Goal: Information Seeking & Learning: Learn about a topic

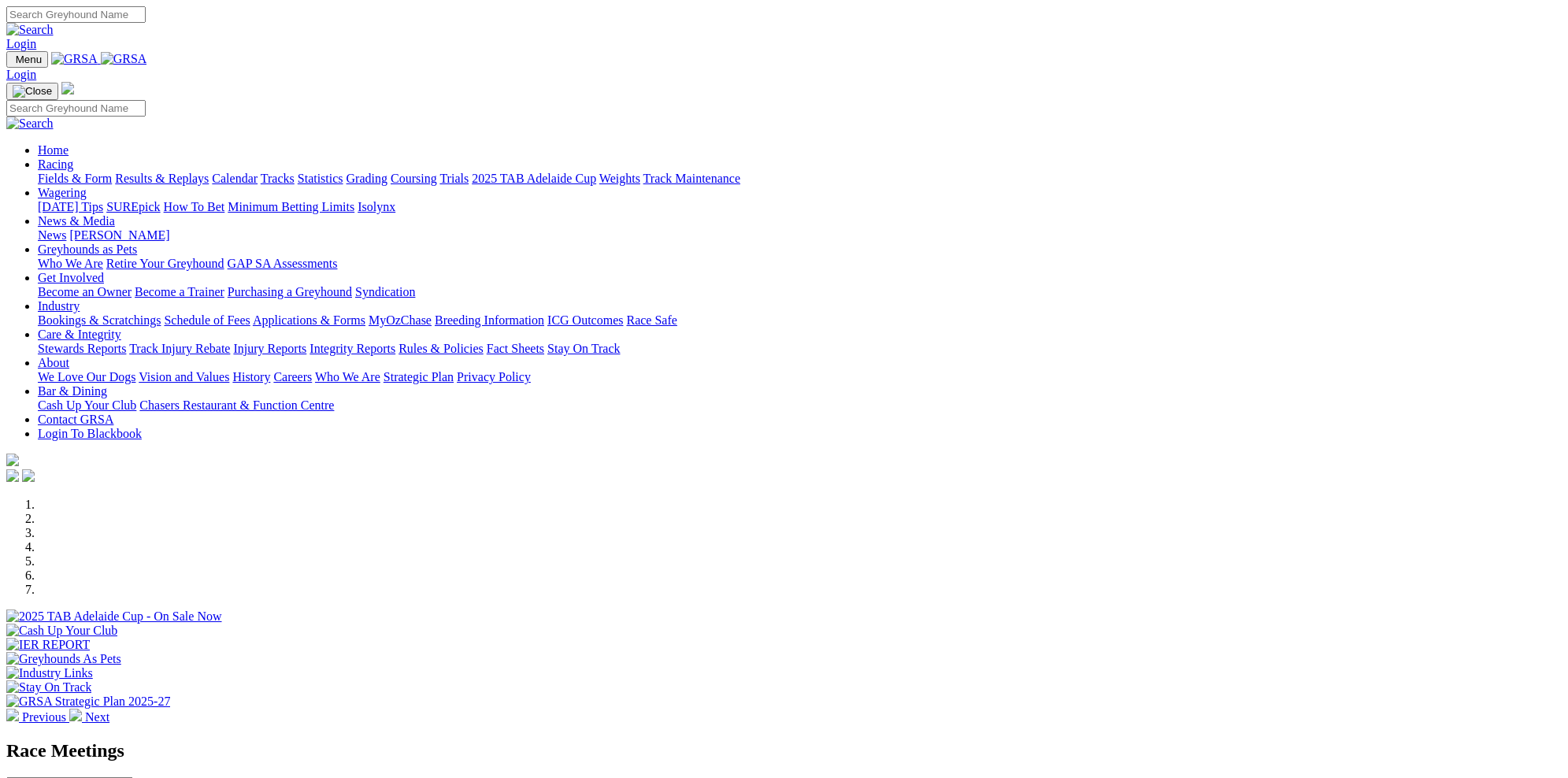
scroll to position [326, 0]
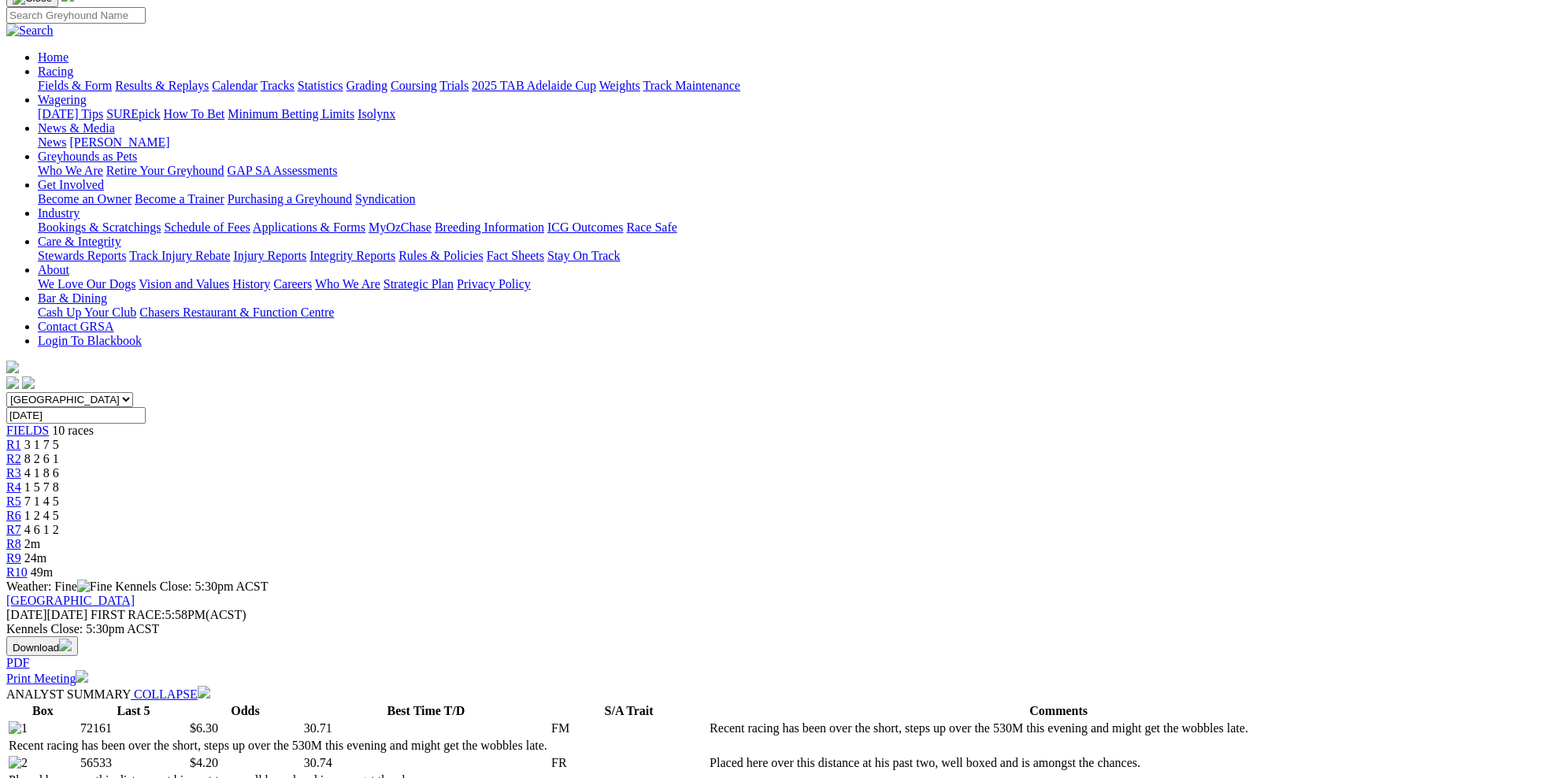
scroll to position [123, 0]
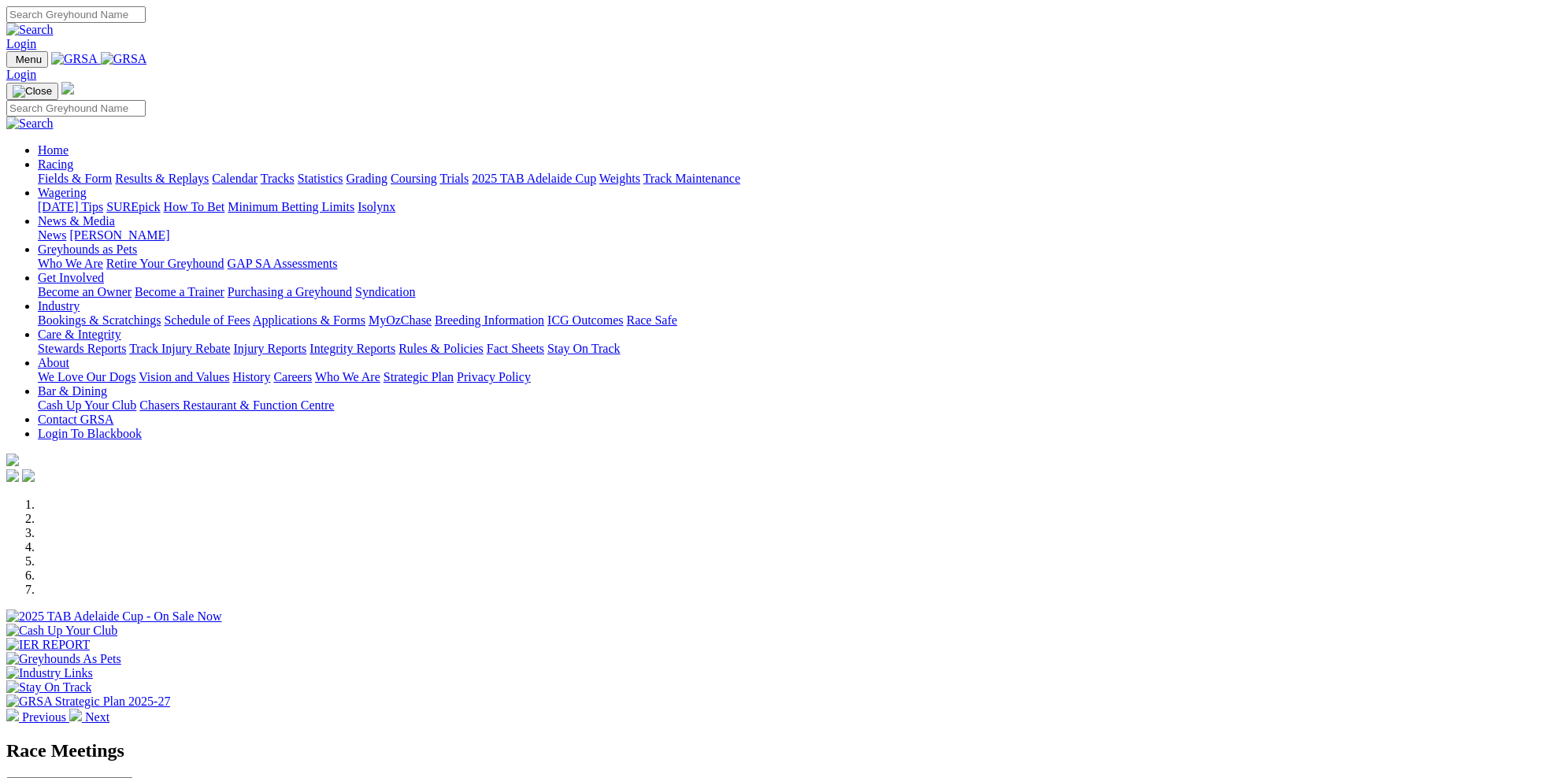
scroll to position [144, 0]
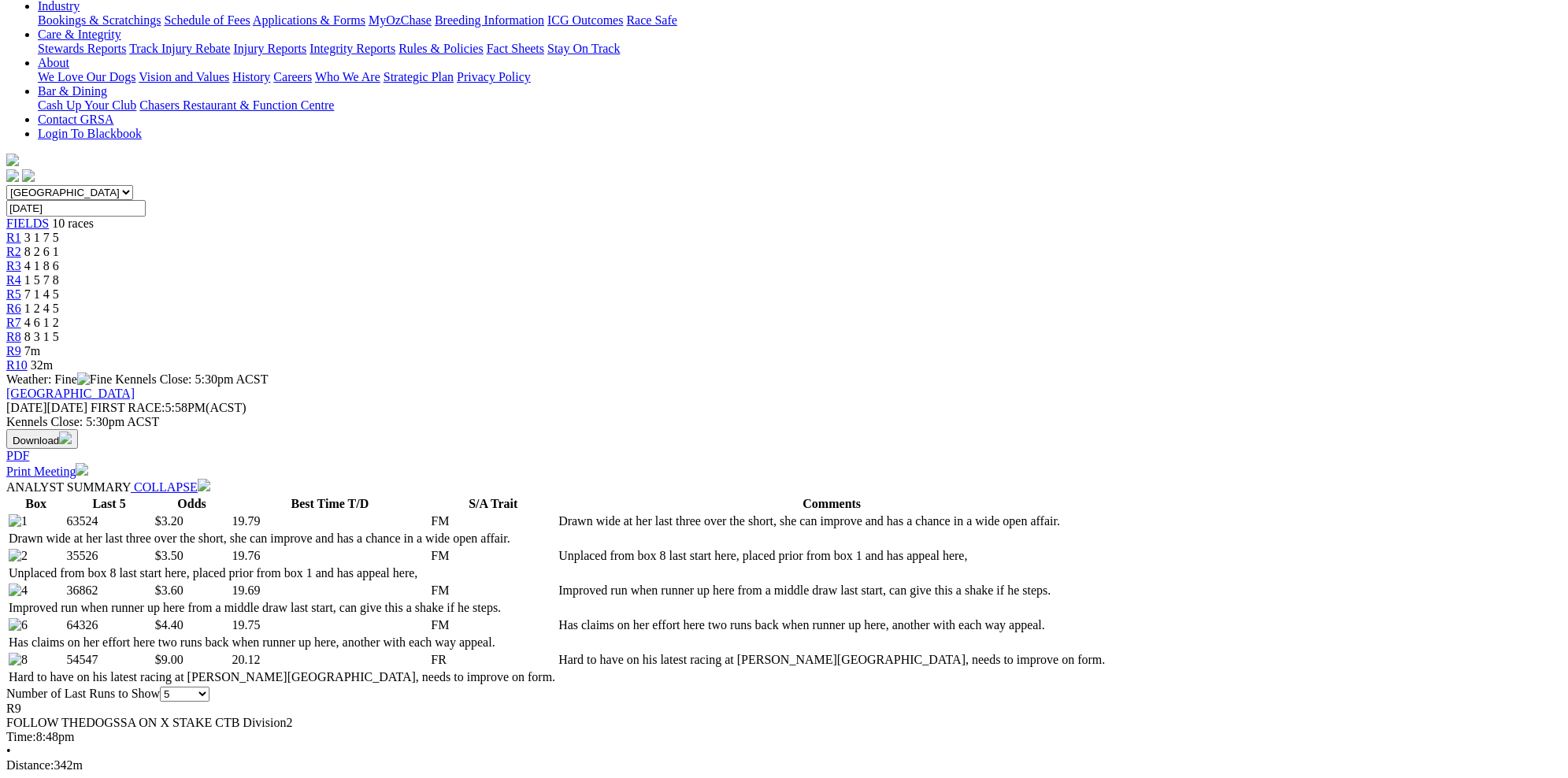
scroll to position [331, 0]
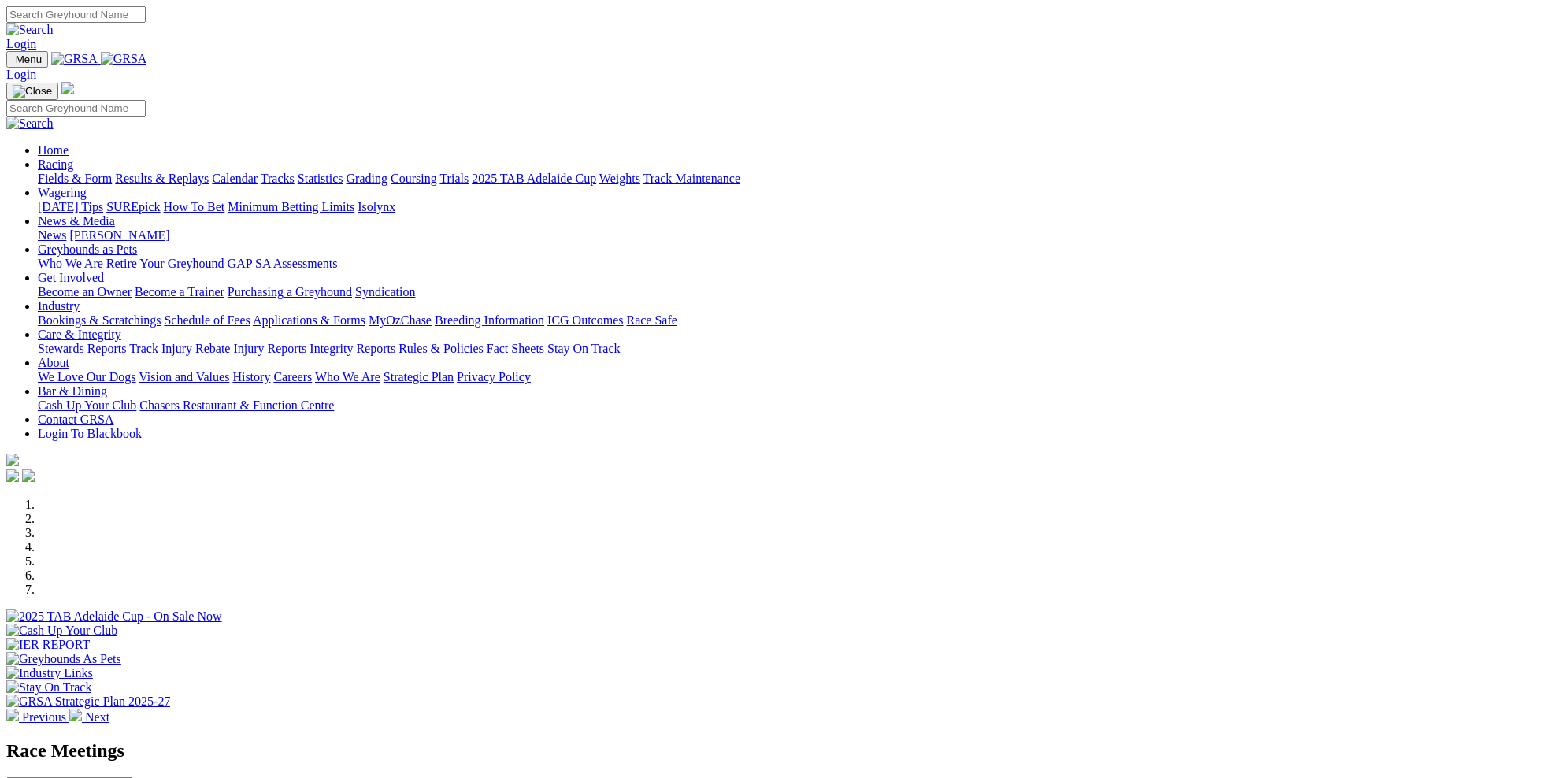
scroll to position [272, 0]
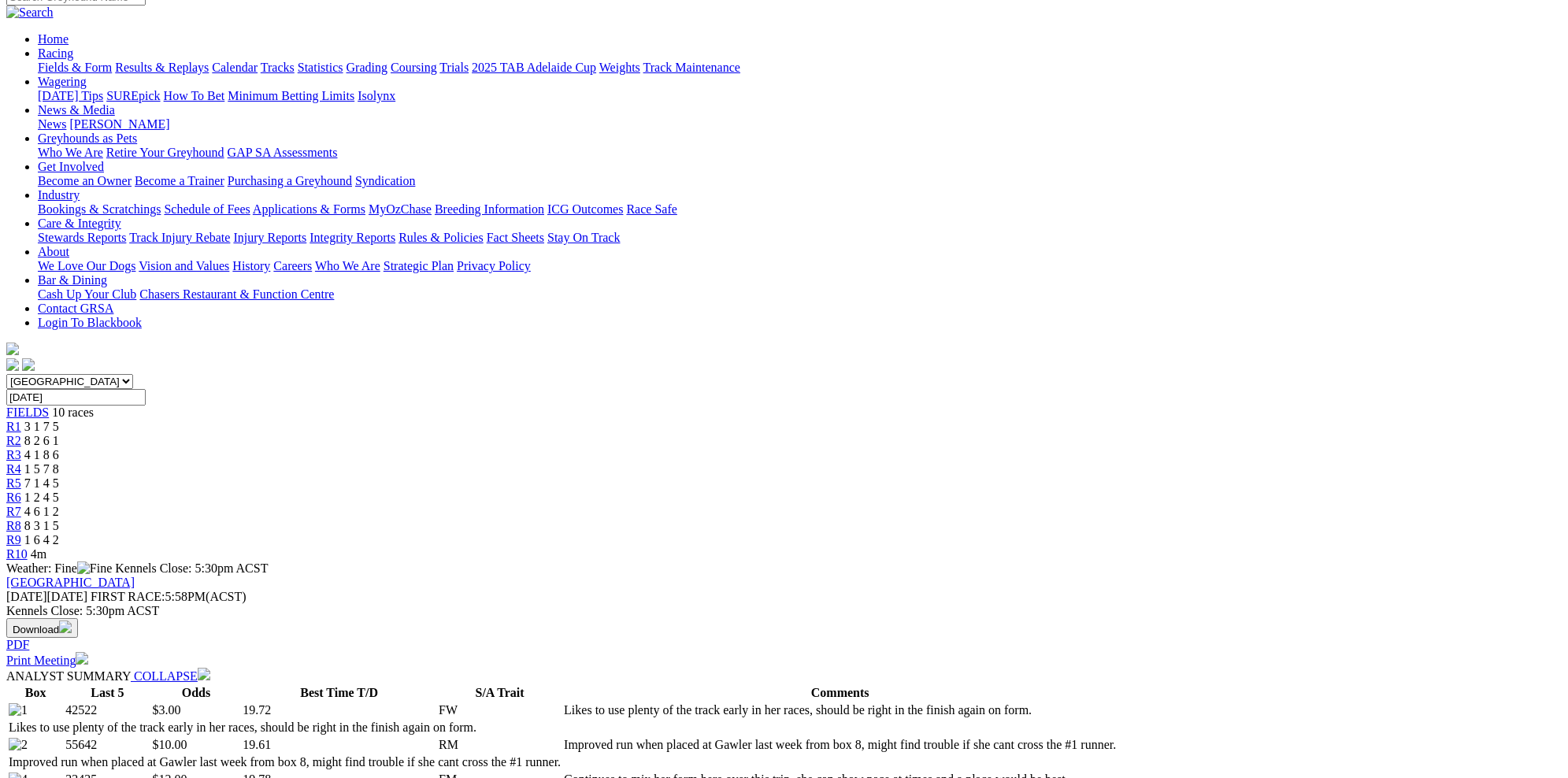
scroll to position [265, 0]
